Goal: Information Seeking & Learning: Learn about a topic

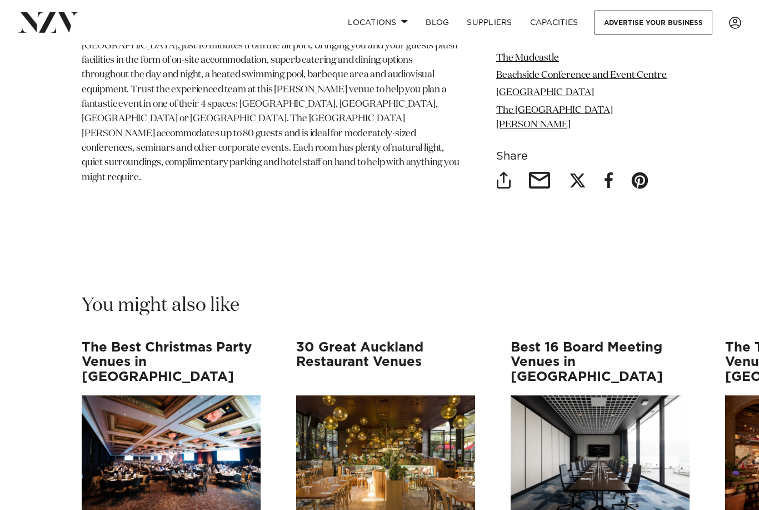
scroll to position [7532, 0]
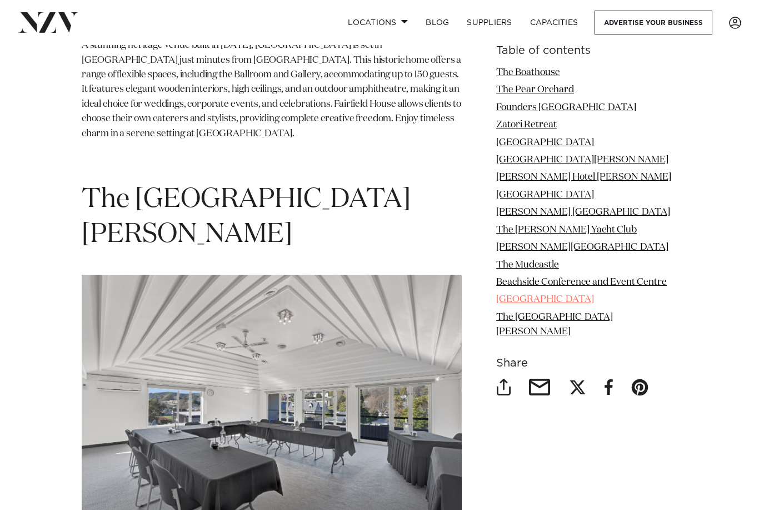
click at [528, 295] on link "[GEOGRAPHIC_DATA]" at bounding box center [545, 299] width 98 height 9
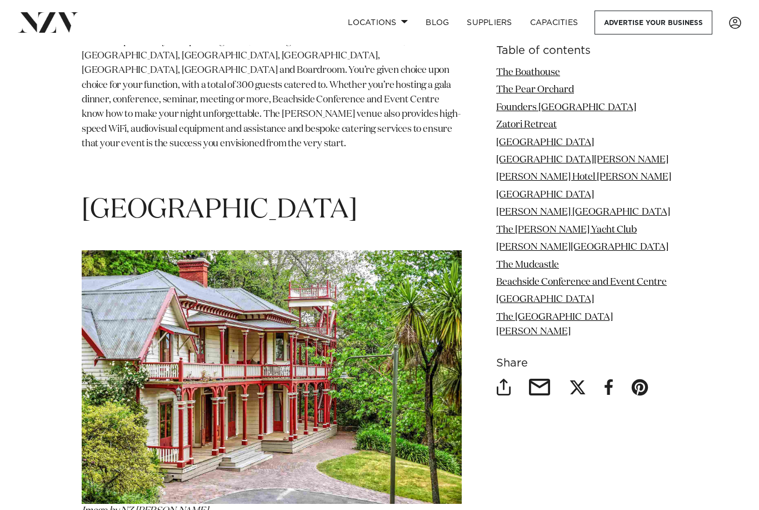
scroll to position [6863, 0]
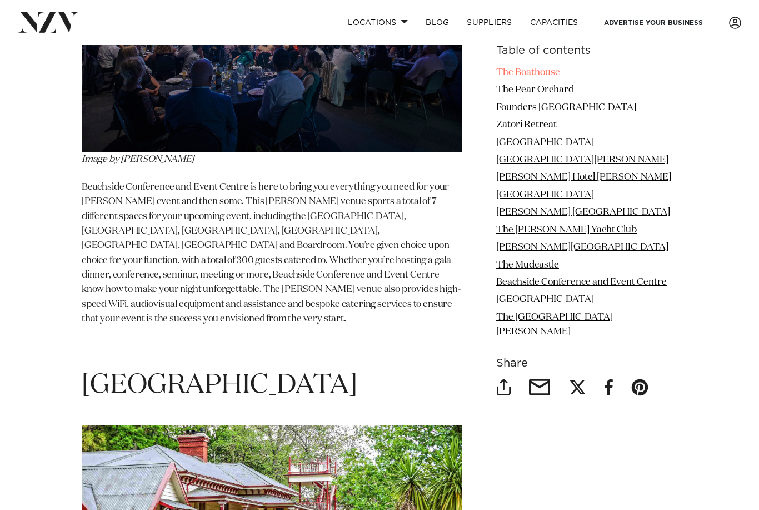
click at [523, 73] on link "The Boathouse" at bounding box center [528, 72] width 64 height 9
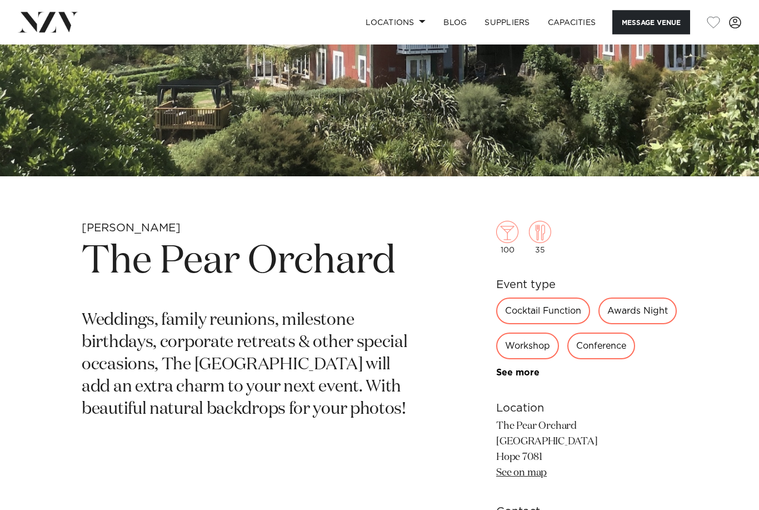
scroll to position [208, 0]
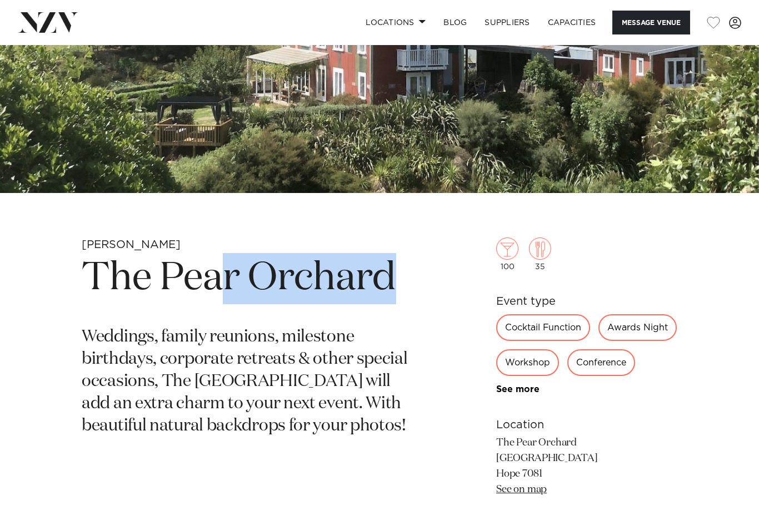
drag, startPoint x: 407, startPoint y: 287, endPoint x: 220, endPoint y: 283, distance: 187.3
click at [220, 283] on h1 "The Pear Orchard" at bounding box center [250, 278] width 336 height 51
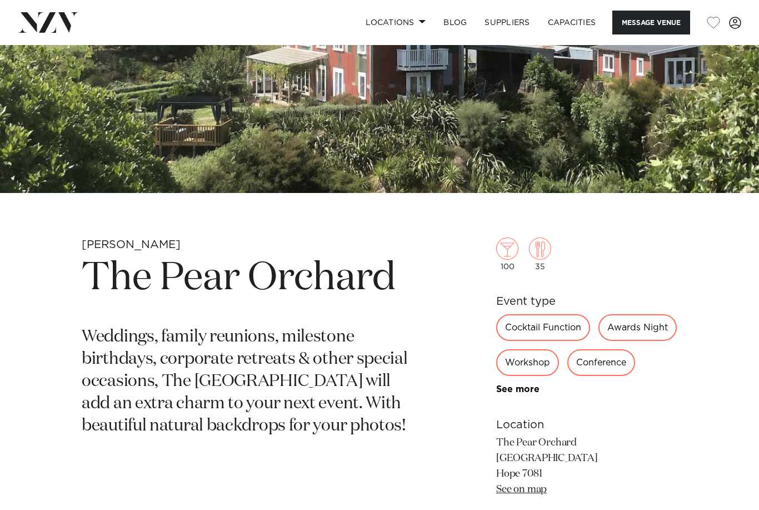
click at [453, 310] on div "Nelson-Tasman The Pear Orchard Weddings, family reunions, milestone birthdays, …" at bounding box center [379, 413] width 741 height 352
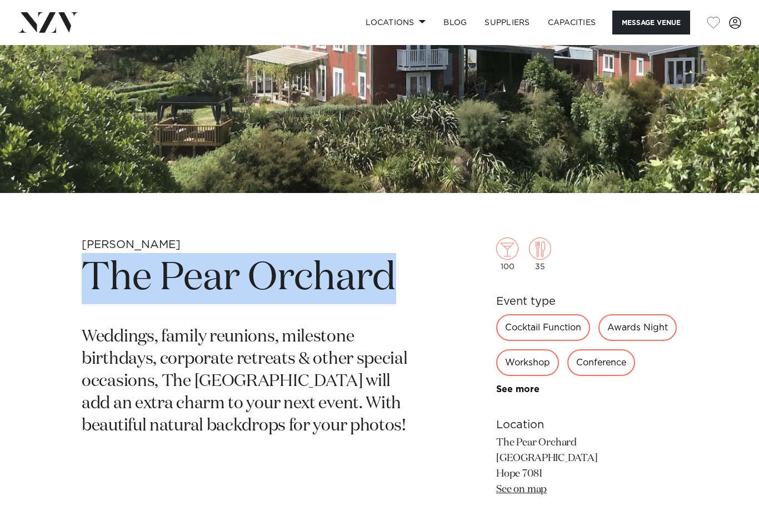
drag, startPoint x: 416, startPoint y: 278, endPoint x: 89, endPoint y: 285, distance: 326.9
click at [89, 285] on h1 "The Pear Orchard" at bounding box center [250, 278] width 336 height 51
copy h1 "The Pear Orchard"
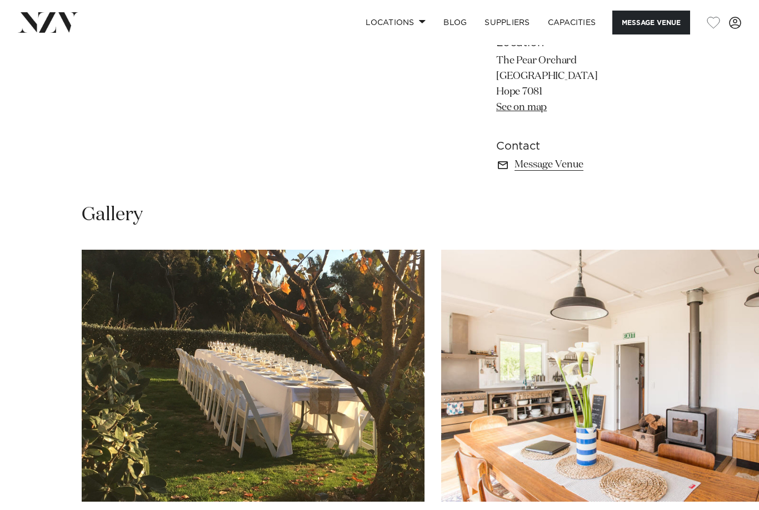
scroll to position [507, 0]
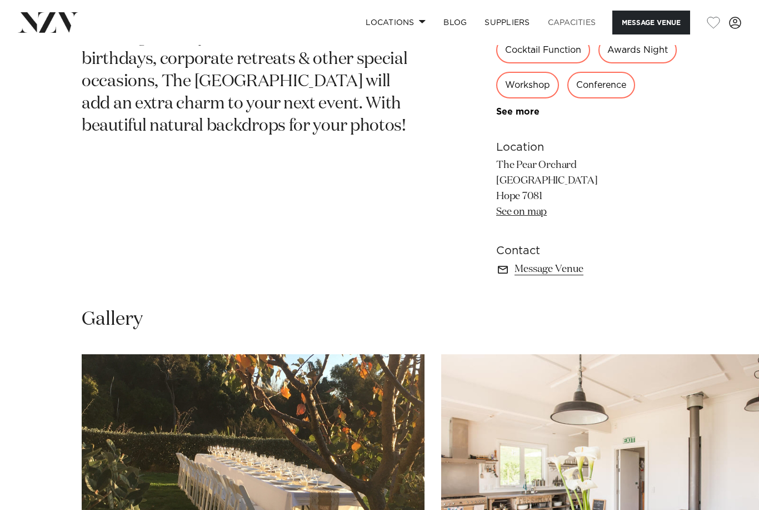
click at [574, 22] on link "Capacities" at bounding box center [572, 23] width 66 height 24
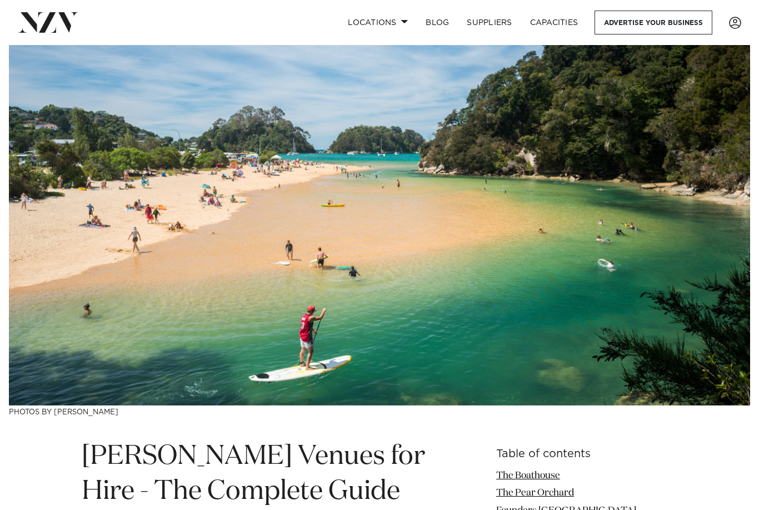
click at [54, 20] on img at bounding box center [48, 22] width 61 height 20
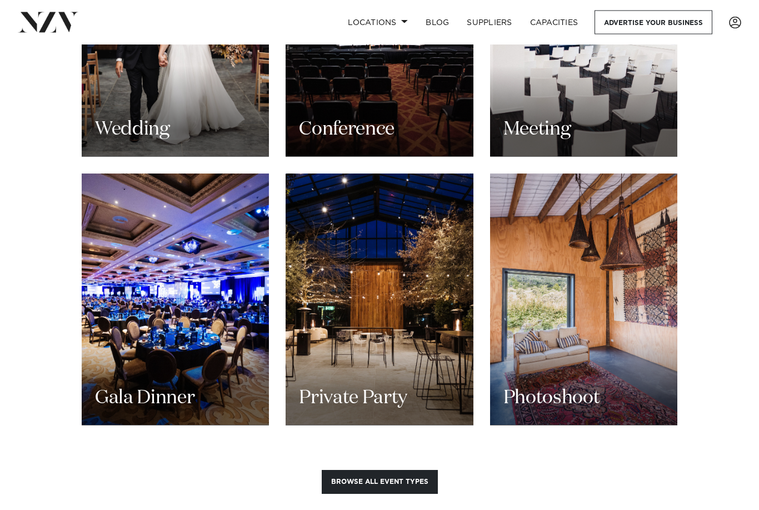
scroll to position [1245, 0]
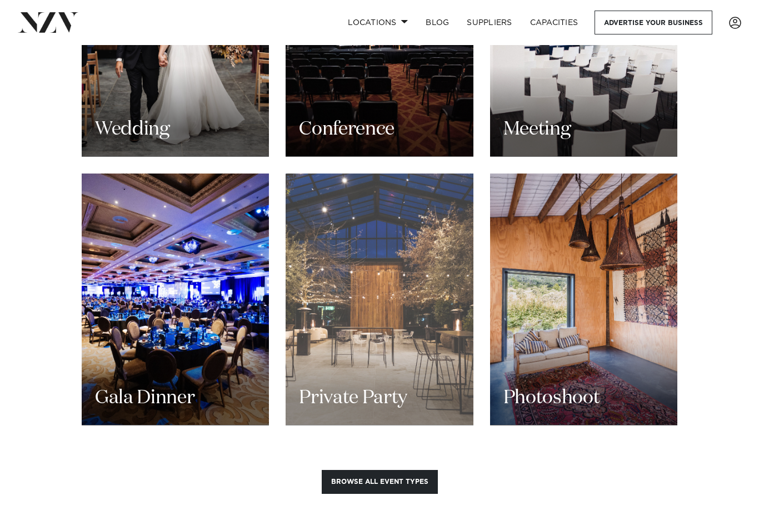
click at [353, 385] on h3 "Private Party" at bounding box center [353, 397] width 108 height 25
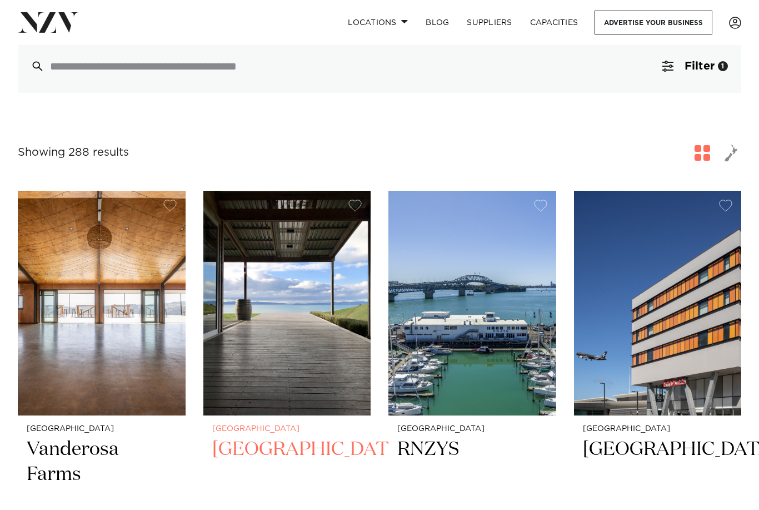
scroll to position [109, 0]
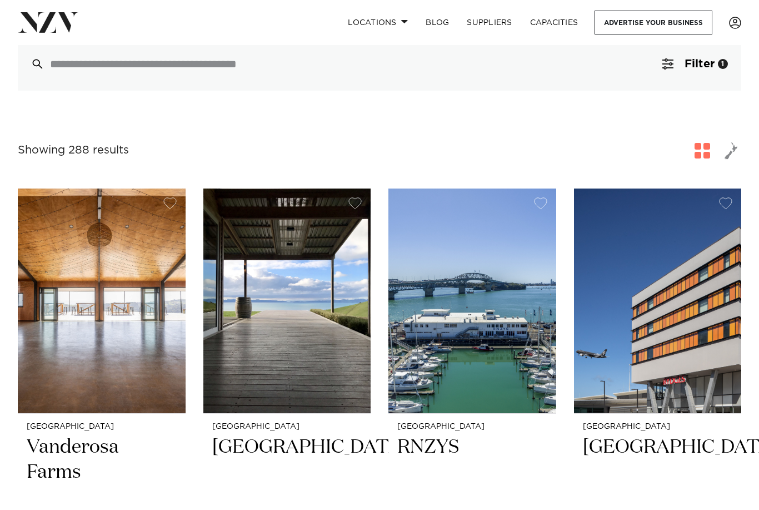
click at [733, 154] on span "button" at bounding box center [731, 150] width 13 height 19
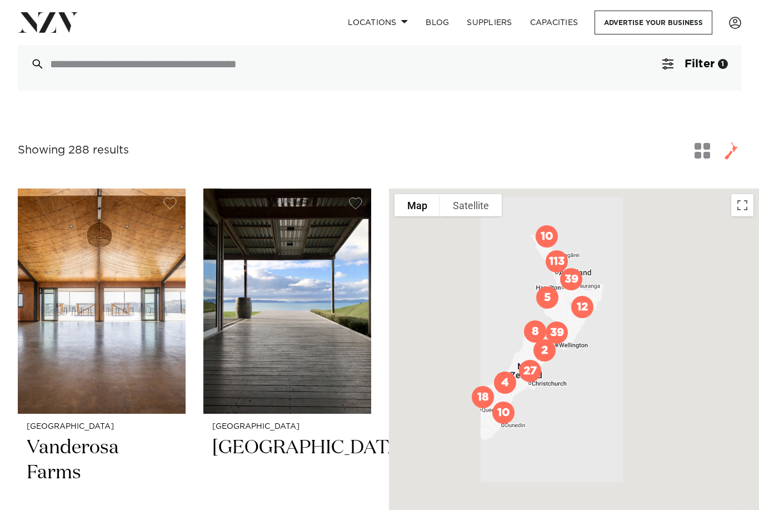
click at [532, 384] on img "27" at bounding box center [530, 370] width 31 height 31
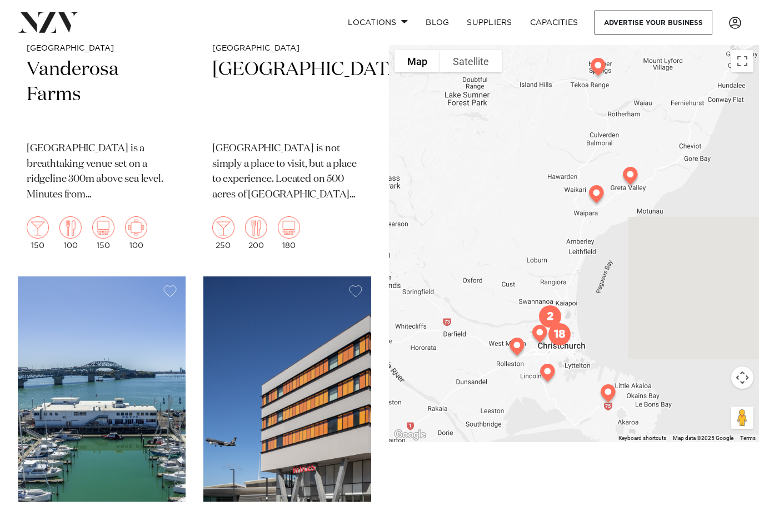
scroll to position [460, 0]
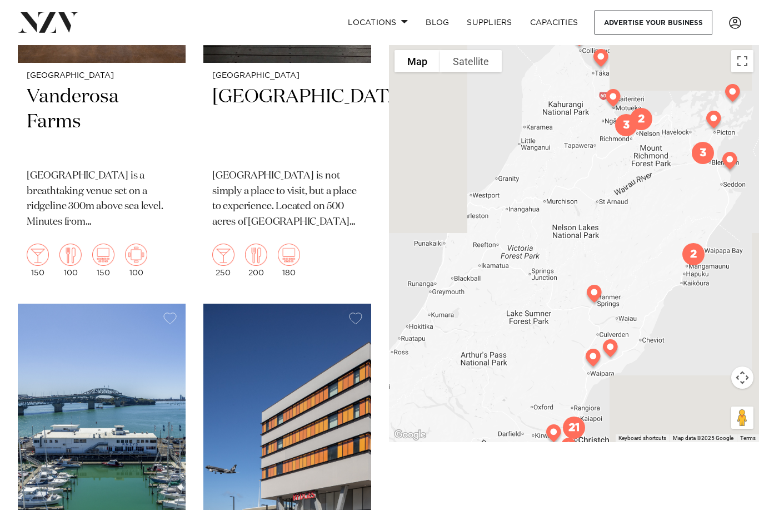
click at [574, 443] on img "21" at bounding box center [574, 427] width 31 height 31
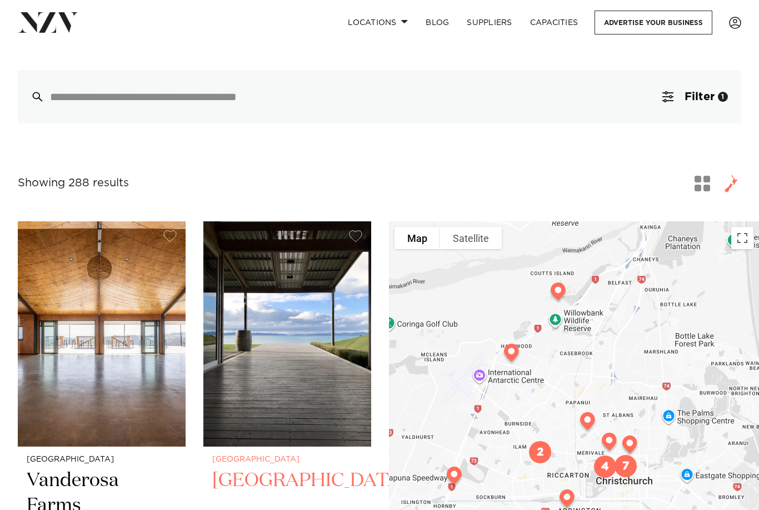
scroll to position [0, 0]
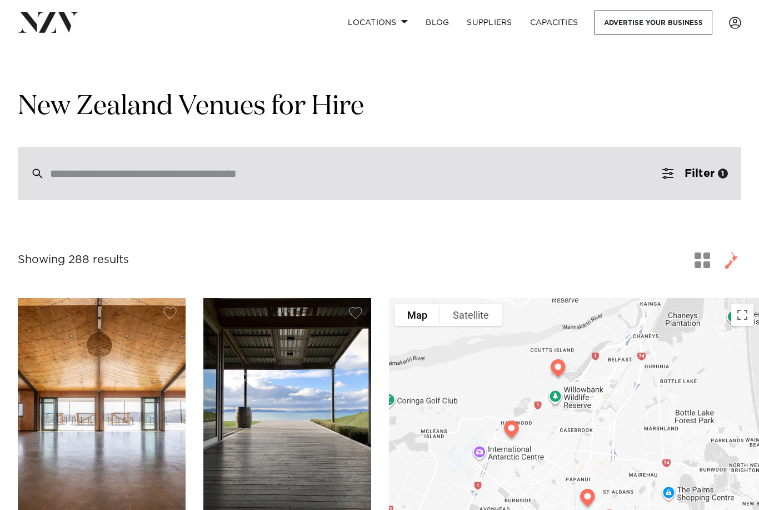
click at [191, 191] on div at bounding box center [380, 173] width 724 height 53
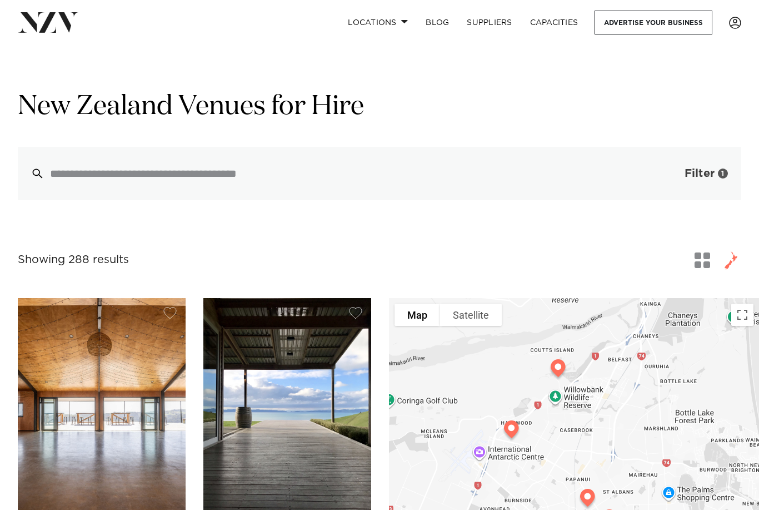
click at [703, 182] on button "Filter 1" at bounding box center [695, 173] width 92 height 53
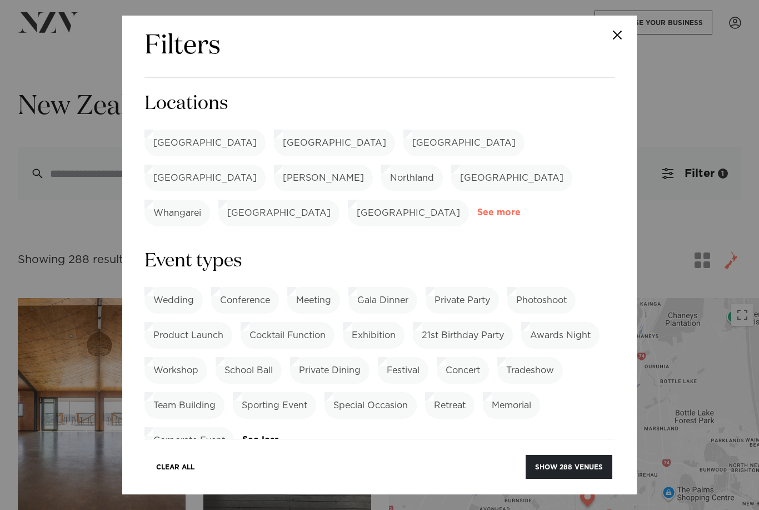
click at [493, 208] on link "See more" at bounding box center [520, 212] width 87 height 9
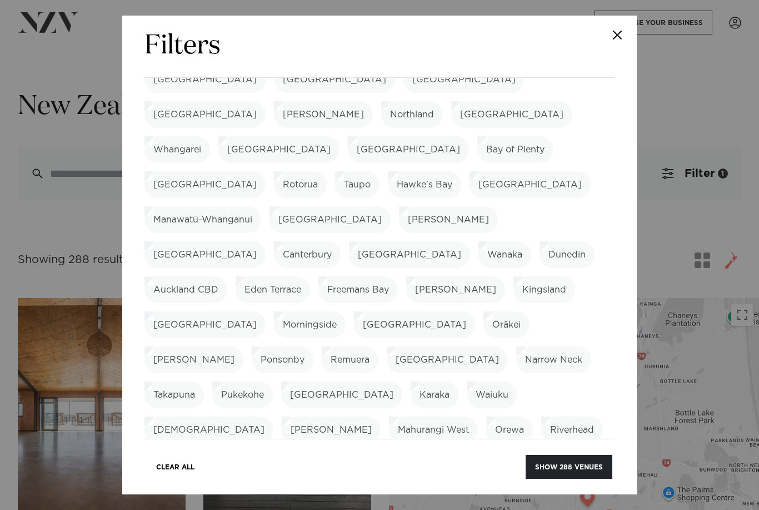
scroll to position [75, 0]
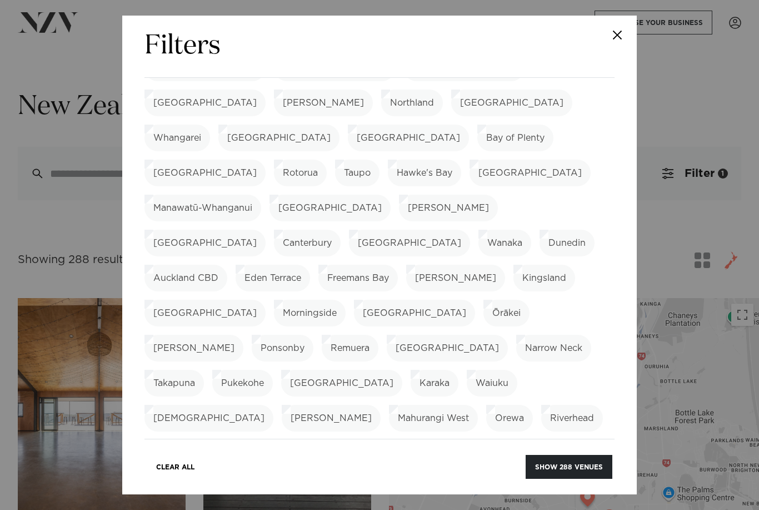
click at [399, 195] on label "[PERSON_NAME]" at bounding box center [448, 208] width 99 height 27
click at [549, 461] on button "Show 8 venues" at bounding box center [573, 467] width 78 height 24
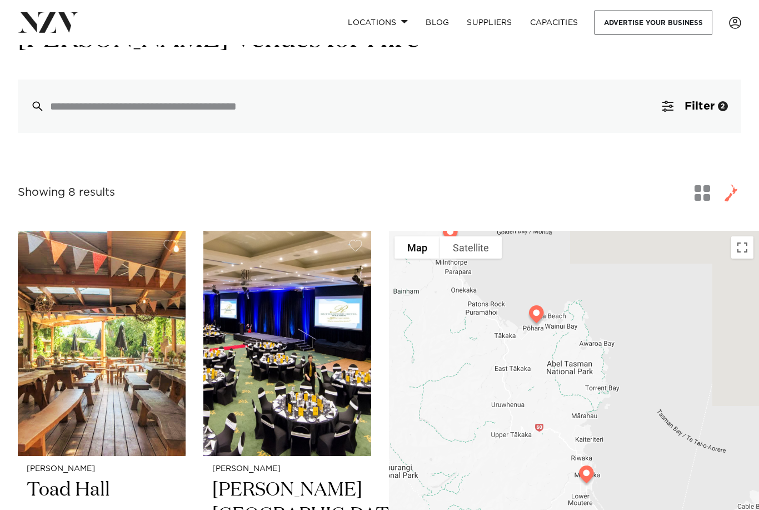
scroll to position [44, 0]
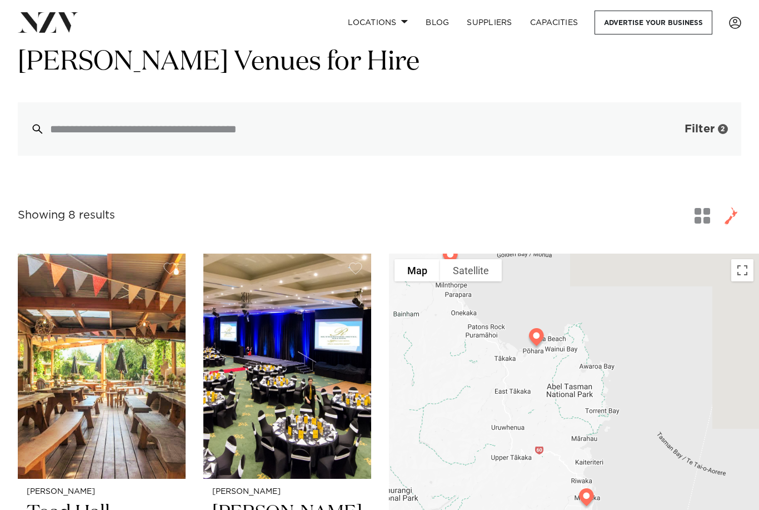
click at [718, 127] on button "Filter 2" at bounding box center [695, 128] width 92 height 53
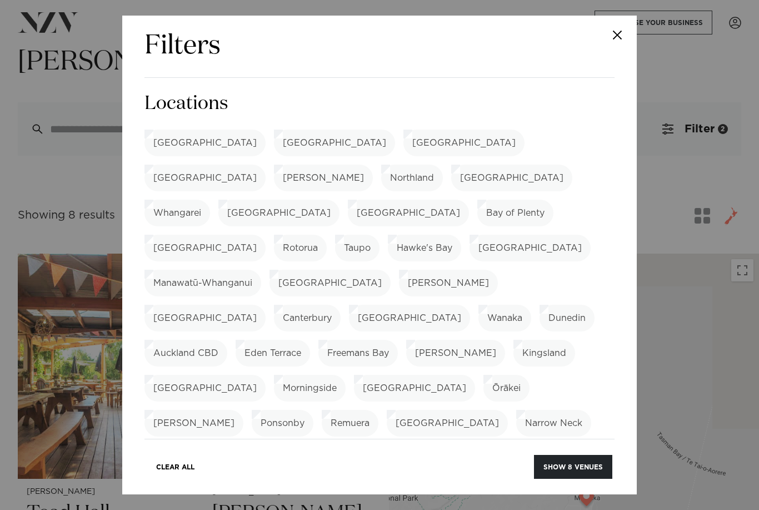
click at [403, 146] on label "[GEOGRAPHIC_DATA]" at bounding box center [463, 142] width 121 height 27
click at [547, 471] on button "Show 33 venues" at bounding box center [572, 467] width 82 height 24
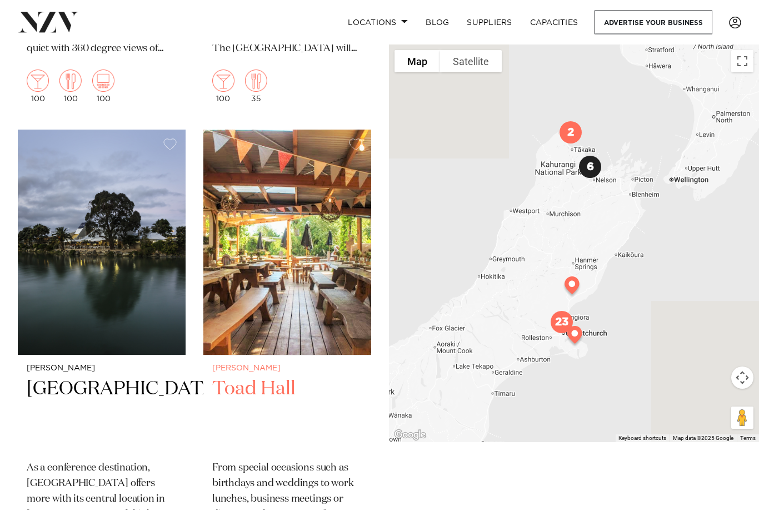
scroll to position [6690, 0]
click at [280, 257] on img at bounding box center [287, 241] width 168 height 225
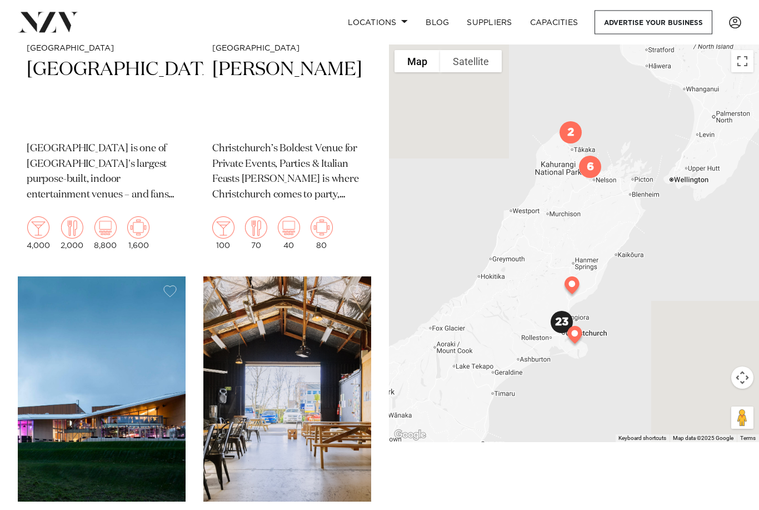
scroll to position [3119, 0]
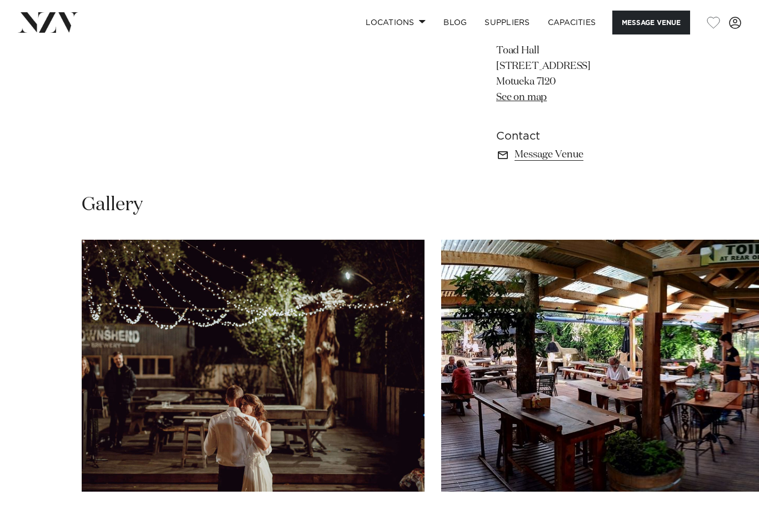
scroll to position [337, 0]
